Goal: Task Accomplishment & Management: Use online tool/utility

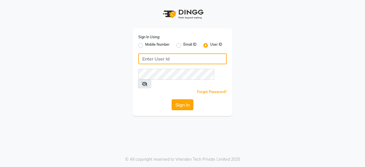
type input "aarzooarora"
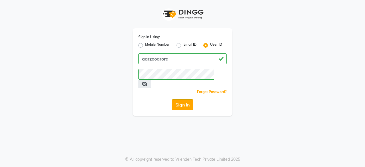
click at [191, 99] on button "Sign In" at bounding box center [183, 104] width 22 height 11
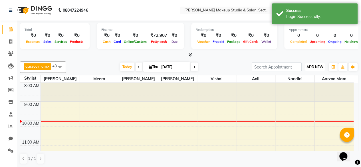
click at [318, 66] on span "ADD NEW" at bounding box center [315, 67] width 17 height 4
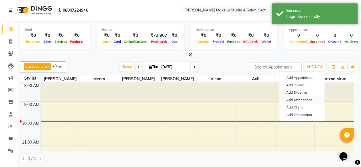
click at [295, 102] on link "Add Attendance" at bounding box center [302, 99] width 45 height 7
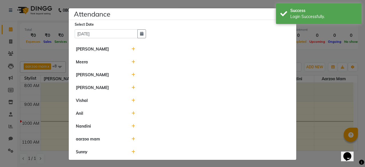
click at [132, 126] on icon at bounding box center [134, 126] width 4 height 4
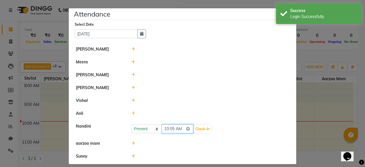
click at [179, 128] on input "10:05" at bounding box center [178, 128] width 32 height 9
type input "10:00"
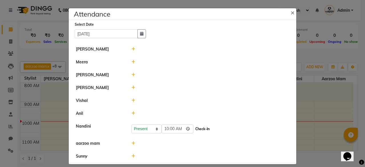
click at [194, 127] on button "Check-In" at bounding box center [202, 129] width 17 height 8
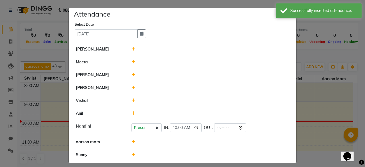
click at [132, 49] on icon at bounding box center [134, 49] width 4 height 4
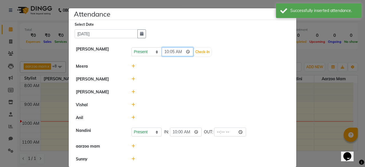
click at [179, 50] on input "10:05" at bounding box center [178, 51] width 32 height 9
type input "10:00"
click at [199, 50] on button "Check-In" at bounding box center [202, 52] width 17 height 8
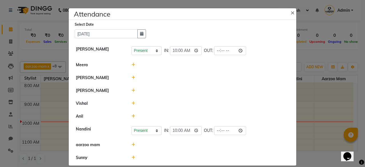
click at [132, 76] on icon at bounding box center [134, 78] width 4 height 4
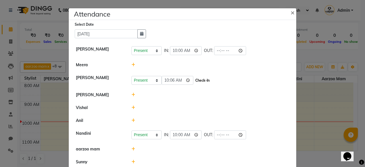
click at [195, 78] on button "Check-In" at bounding box center [202, 81] width 17 height 8
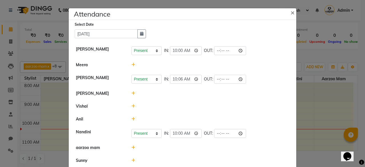
click at [132, 106] on icon at bounding box center [134, 106] width 4 height 4
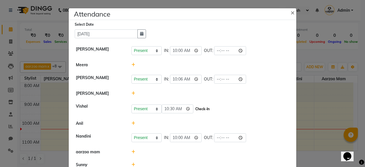
click at [196, 110] on button "Check-In" at bounding box center [202, 109] width 17 height 8
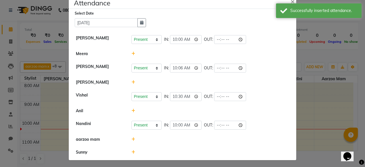
scroll to position [11, 0]
click at [132, 151] on icon at bounding box center [134, 152] width 4 height 4
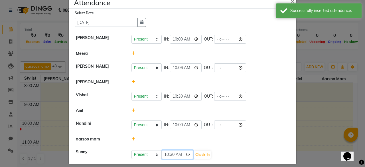
drag, startPoint x: 179, startPoint y: 152, endPoint x: 178, endPoint y: 149, distance: 3.3
click at [178, 152] on input "10:30" at bounding box center [178, 154] width 32 height 9
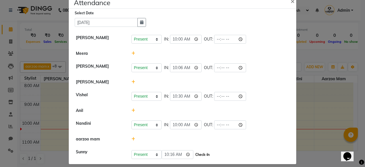
type input "10:16"
click at [194, 153] on button "Check-In" at bounding box center [202, 155] width 17 height 8
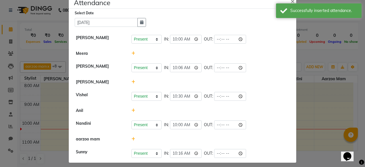
click at [132, 82] on icon at bounding box center [134, 82] width 4 height 4
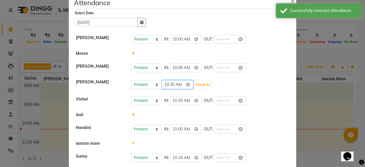
click at [182, 84] on input "10:30" at bounding box center [178, 84] width 32 height 9
click at [176, 84] on input "10:30" at bounding box center [178, 84] width 32 height 9
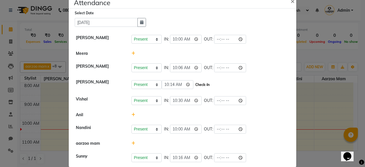
type input "10:14"
click at [194, 87] on button "Check-In" at bounding box center [202, 85] width 17 height 8
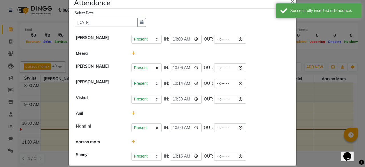
click at [133, 53] on div at bounding box center [210, 54] width 167 height 6
click at [132, 53] on icon at bounding box center [134, 53] width 4 height 4
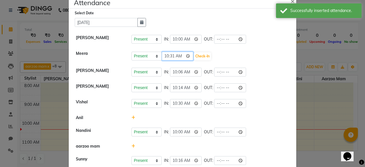
click at [178, 54] on input "10:31" at bounding box center [178, 56] width 32 height 9
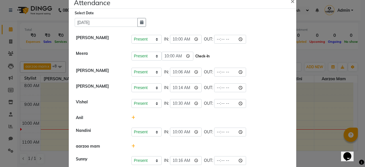
type input "10:00"
click at [195, 56] on button "Check-In" at bounding box center [202, 56] width 17 height 8
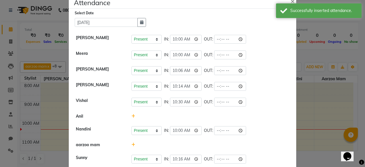
click at [132, 115] on icon at bounding box center [134, 116] width 4 height 4
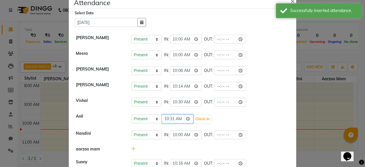
click at [177, 117] on input "10:31" at bounding box center [178, 118] width 32 height 9
type input "10:00"
click at [197, 118] on button "Check-In" at bounding box center [202, 119] width 17 height 8
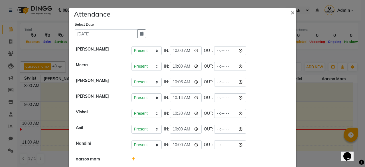
scroll to position [0, 0]
